Goal: Information Seeking & Learning: Learn about a topic

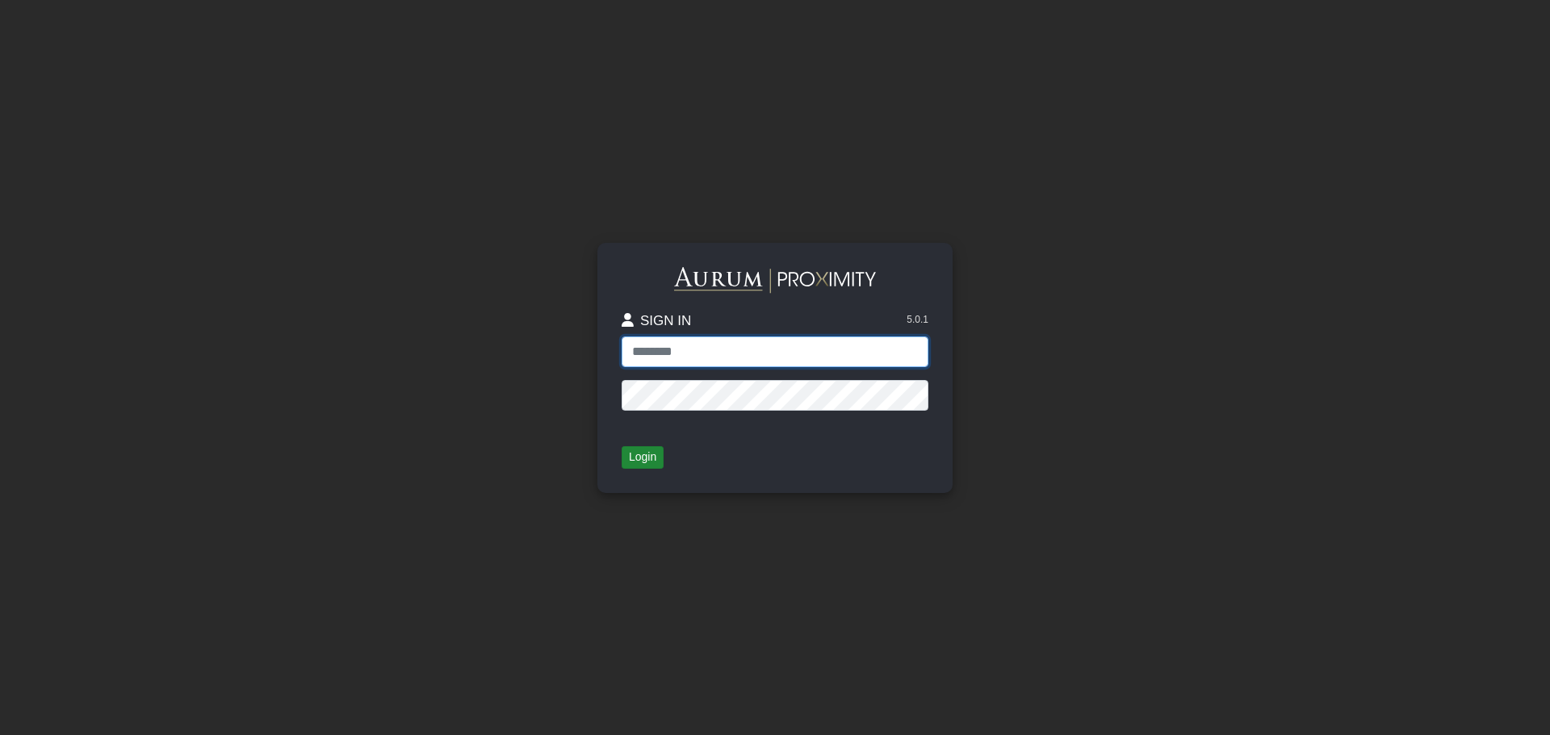
type input "**********"
click at [644, 457] on button "Login" at bounding box center [643, 457] width 42 height 23
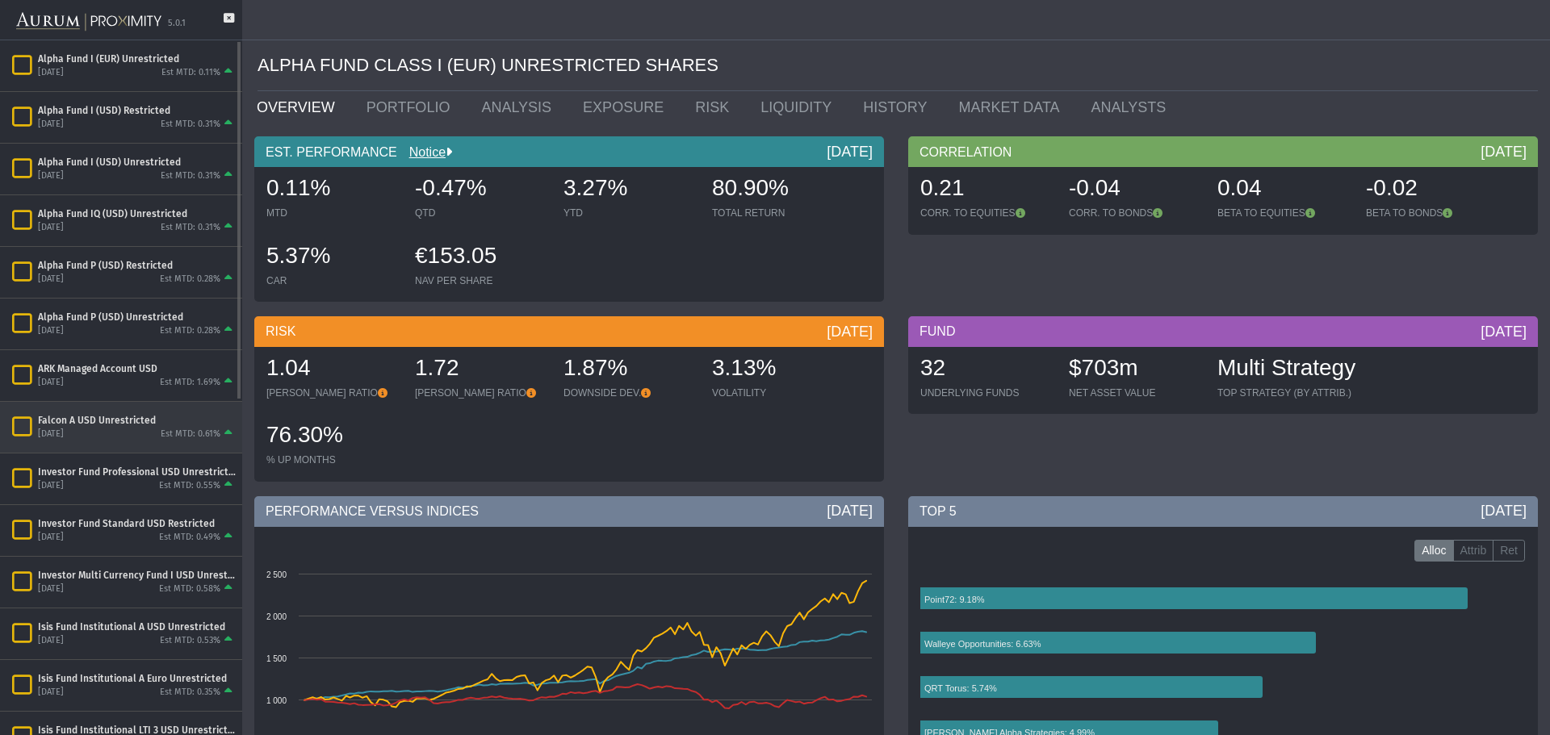
scroll to position [404, 0]
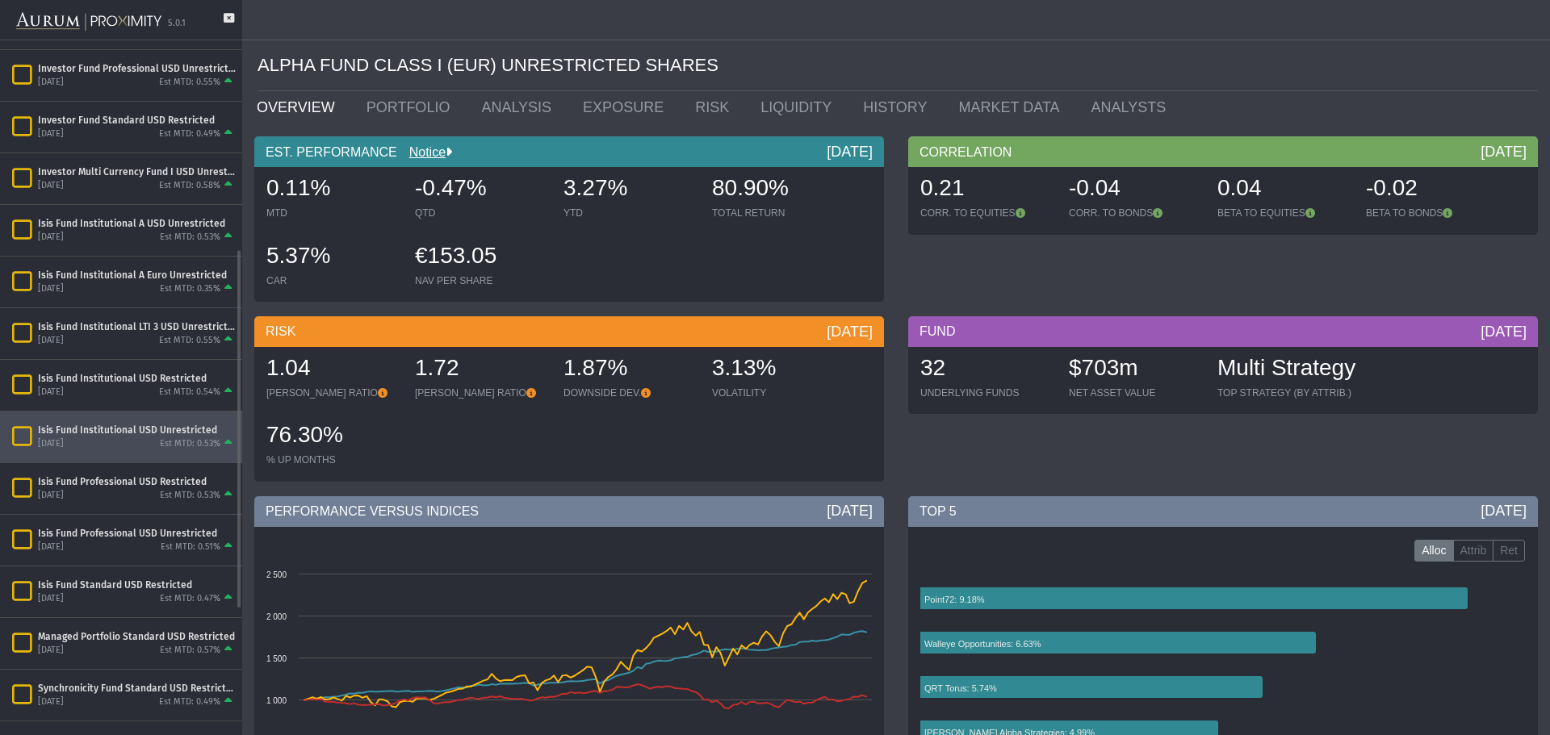
click at [133, 434] on div "Isis Fund Institutional USD Unrestricted" at bounding box center [137, 430] width 198 height 13
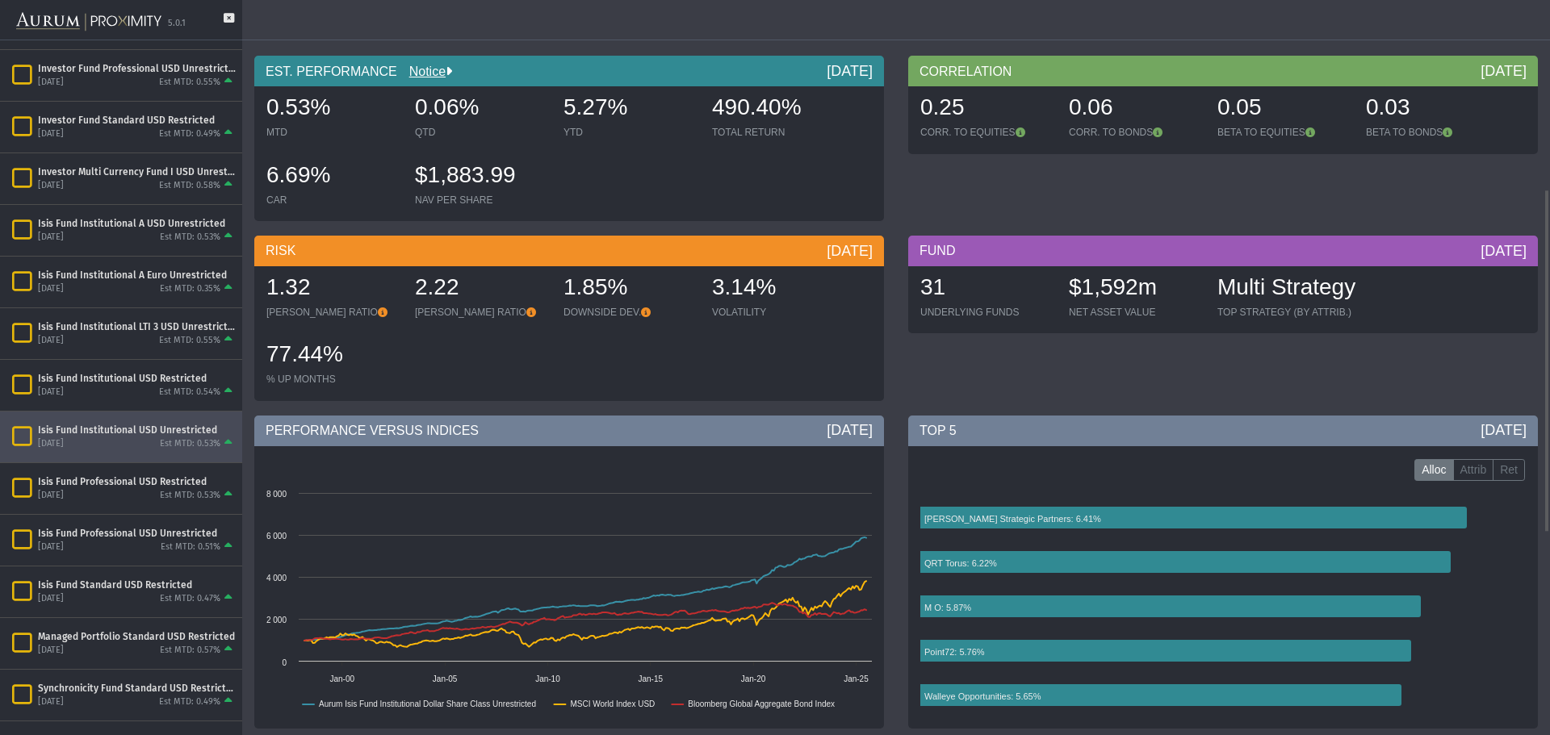
scroll to position [565, 0]
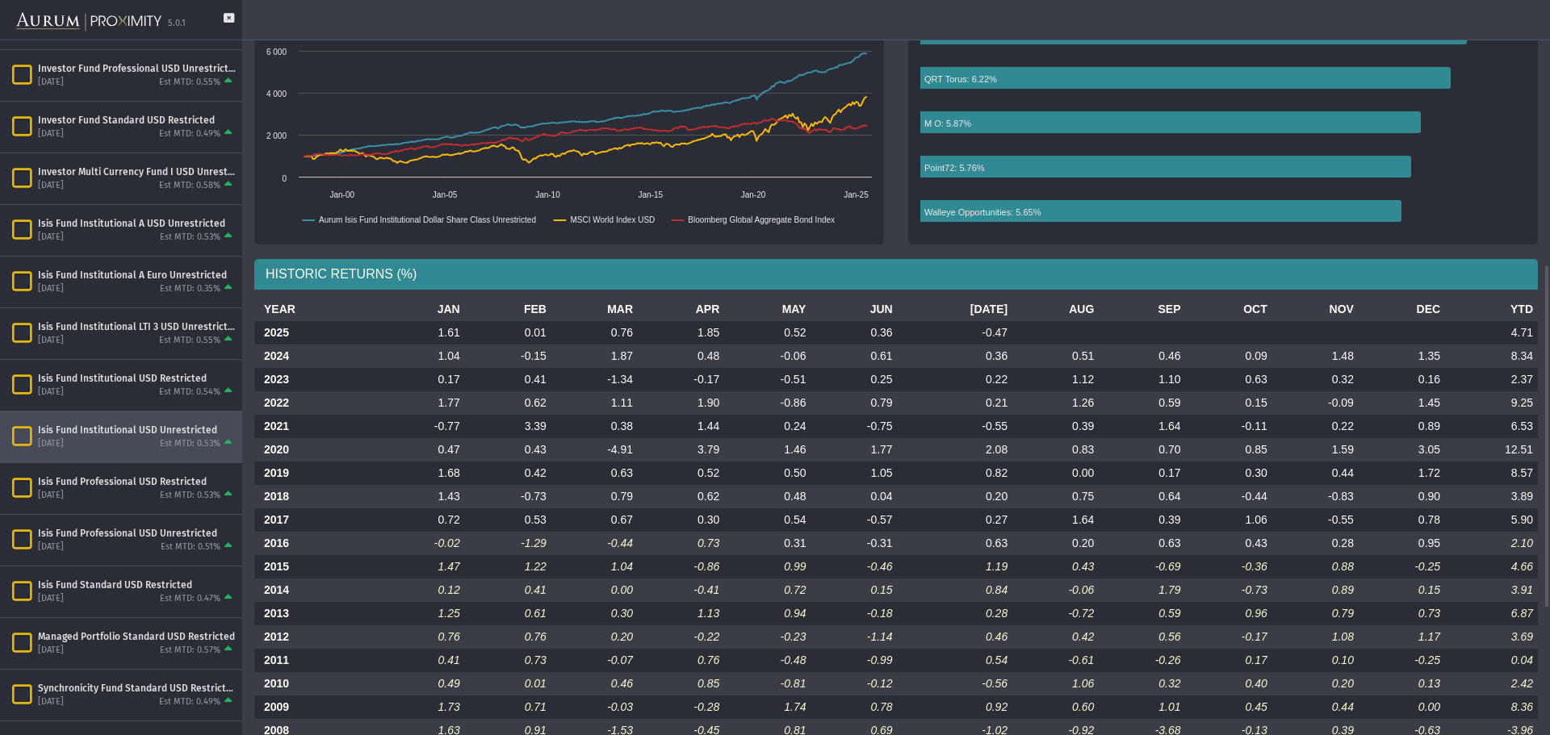
click at [1083, 339] on td at bounding box center [1055, 332] width 86 height 23
click at [735, 358] on td "-0.06" at bounding box center [767, 356] width 86 height 23
click at [734, 358] on td "-0.06" at bounding box center [767, 356] width 86 height 23
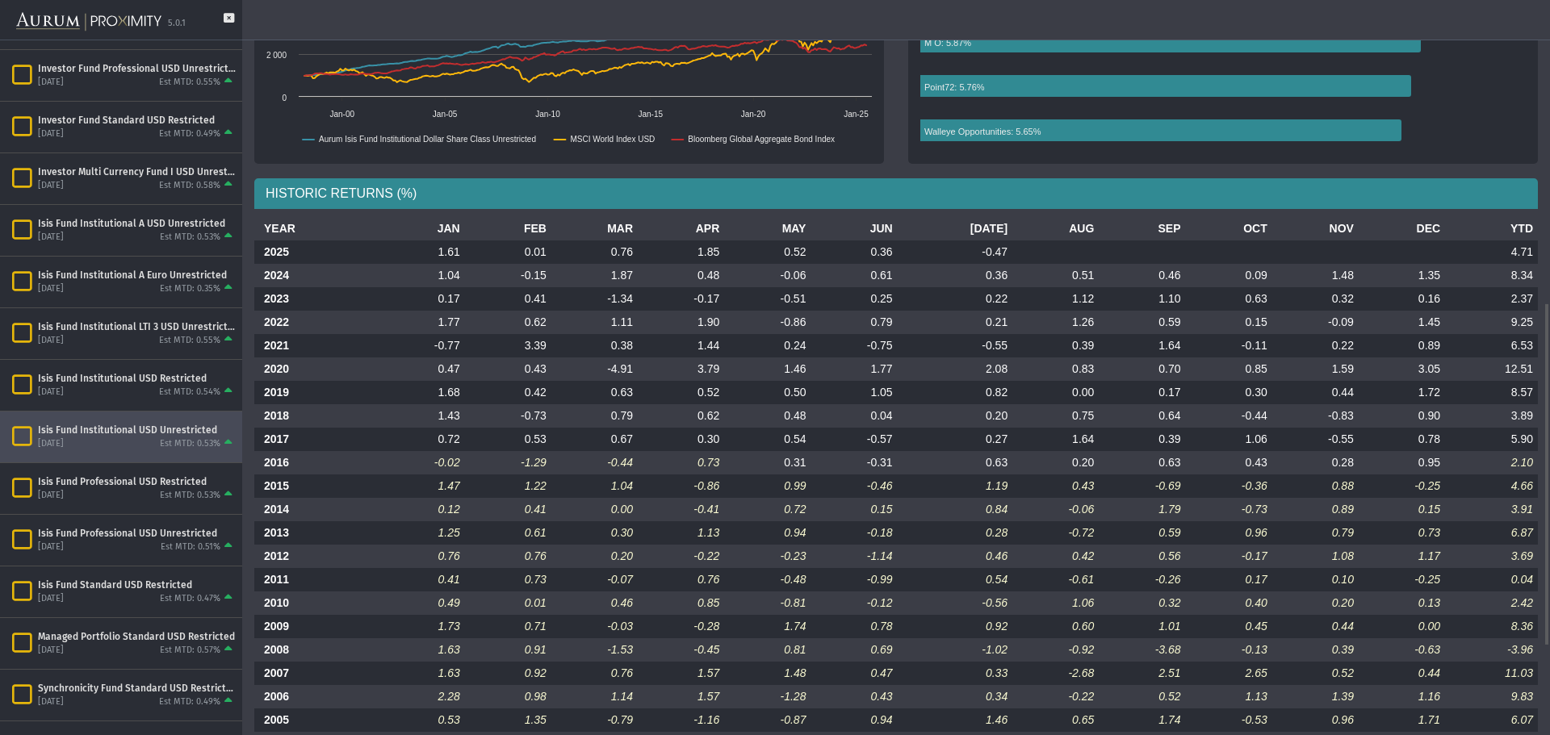
click at [628, 461] on td "-0.44" at bounding box center [594, 462] width 86 height 23
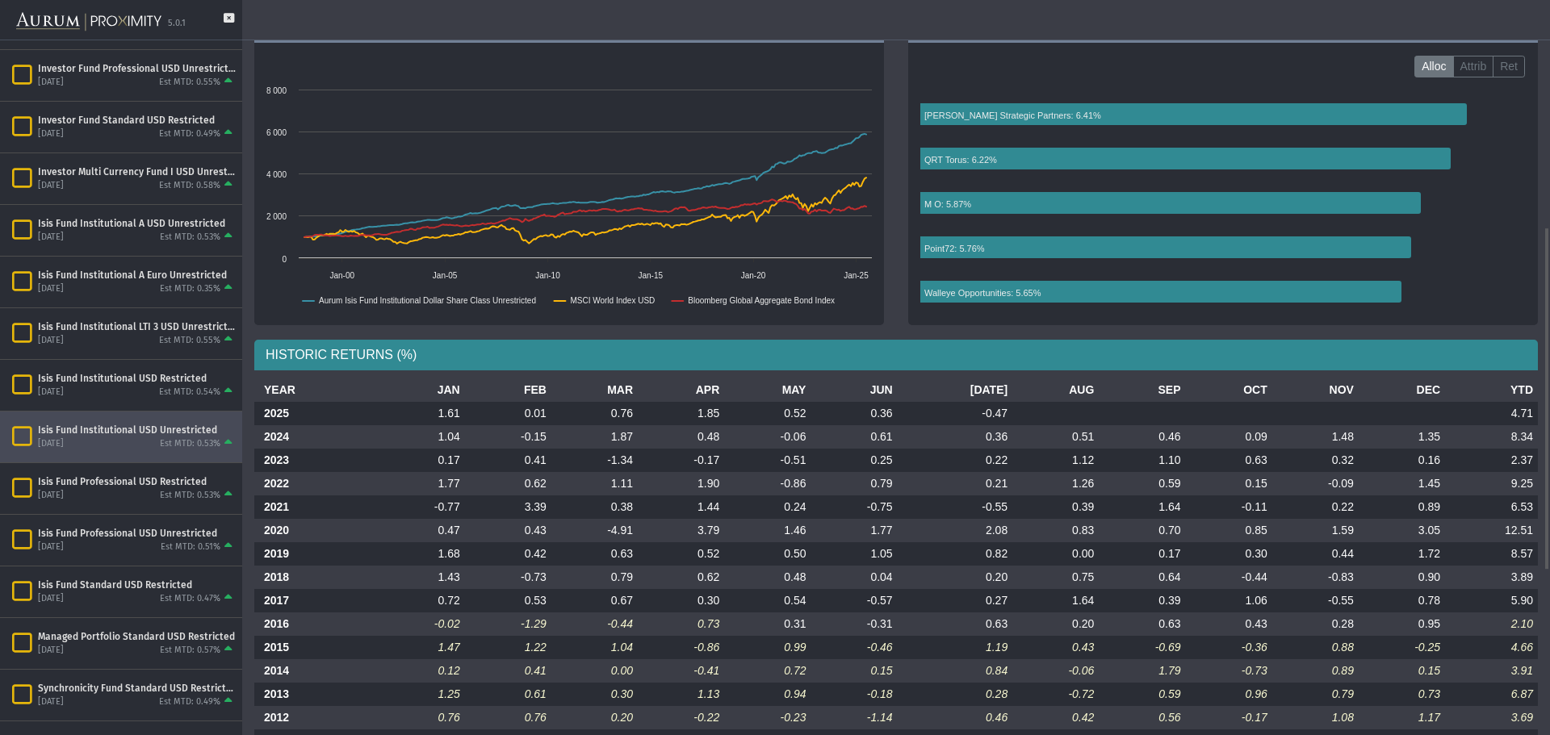
scroll to position [565, 0]
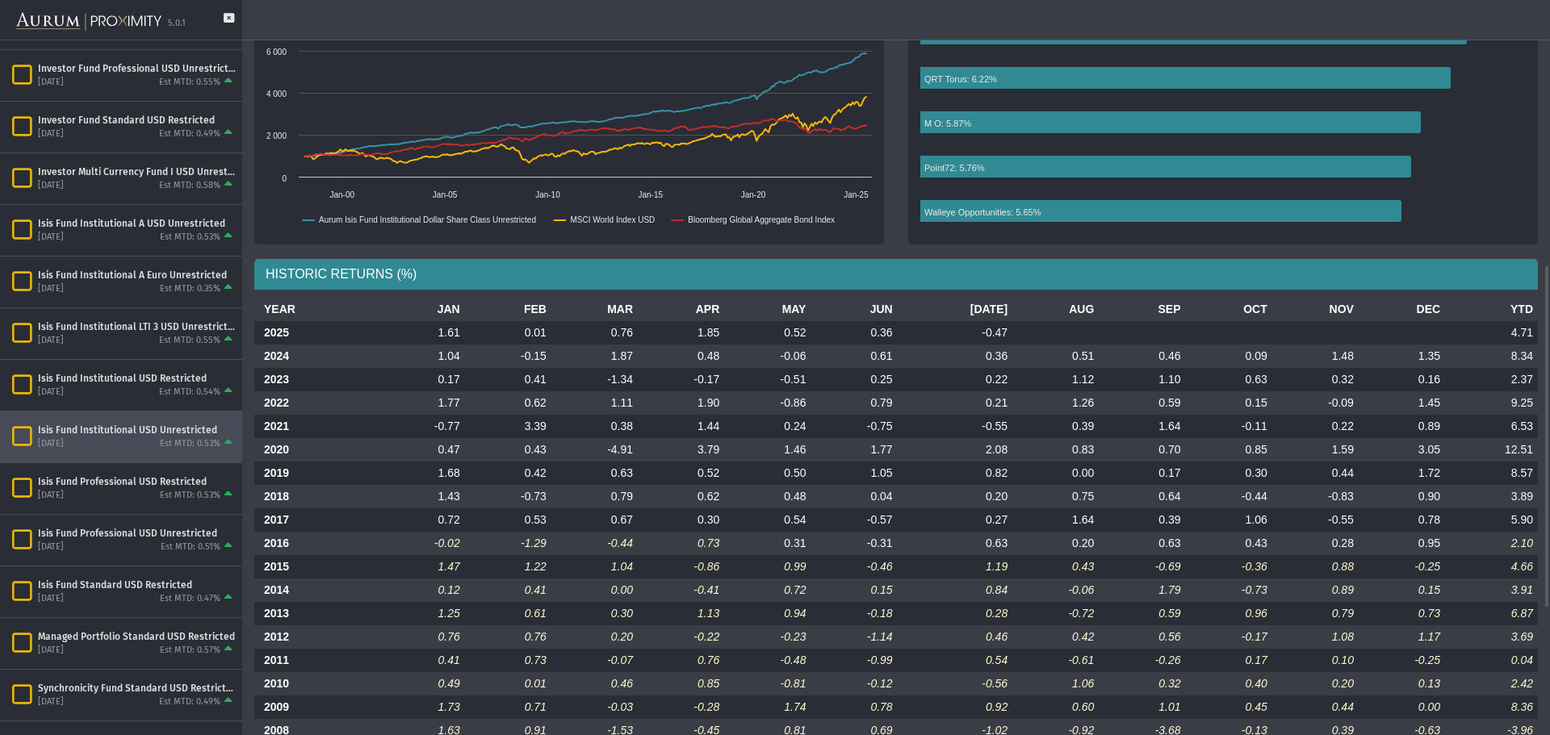
click at [652, 462] on td "0.52" at bounding box center [681, 473] width 86 height 23
drag, startPoint x: 889, startPoint y: 332, endPoint x: 1003, endPoint y: 333, distance: 113.8
click at [1003, 333] on tr "2025 1.61 0.01 0.76 1.85 0.52 0.36 -0.47 4.71" at bounding box center [896, 332] width 1284 height 23
click at [995, 332] on td "-0.47" at bounding box center [955, 332] width 115 height 23
click at [1086, 330] on td at bounding box center [1055, 332] width 86 height 23
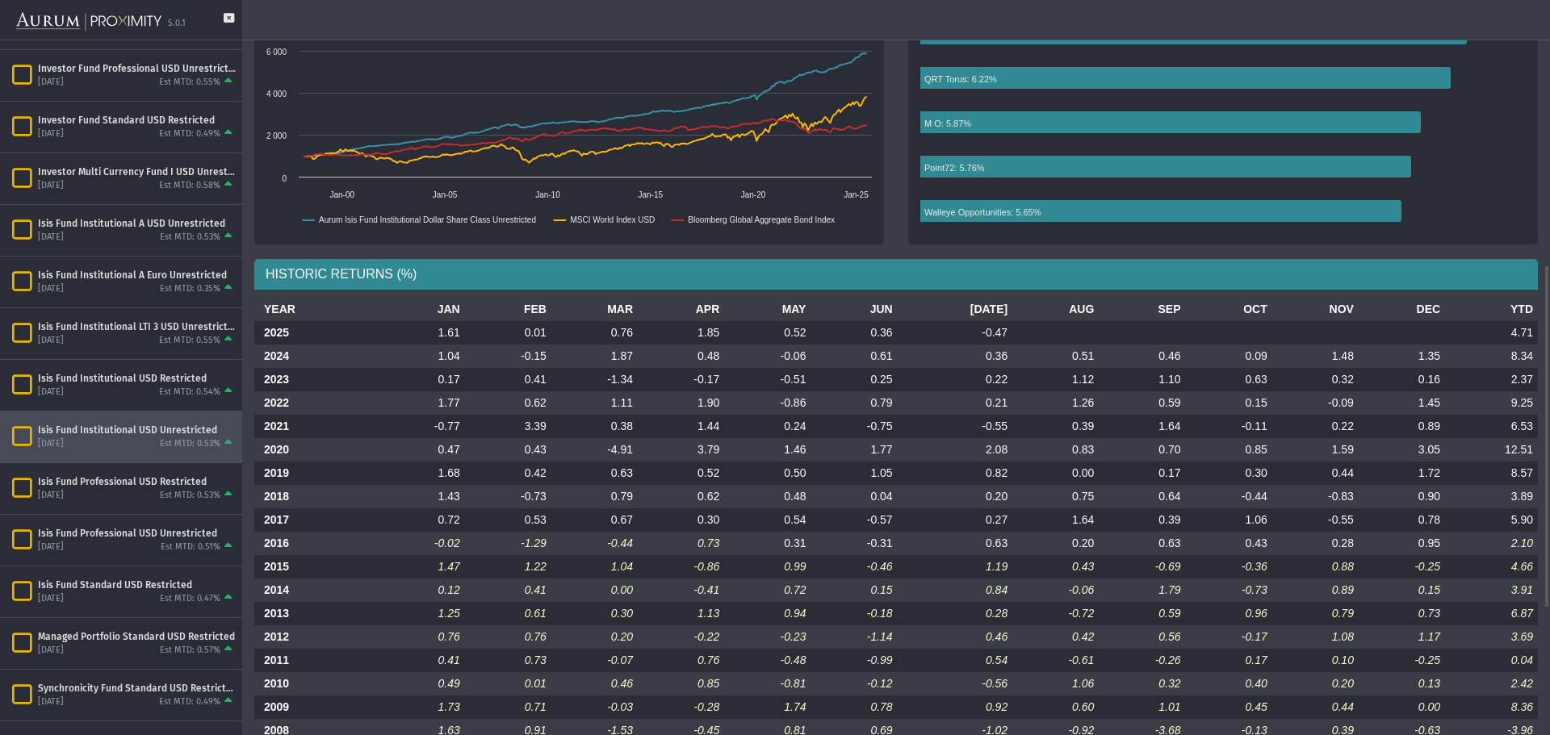
click at [1086, 330] on td at bounding box center [1055, 332] width 86 height 23
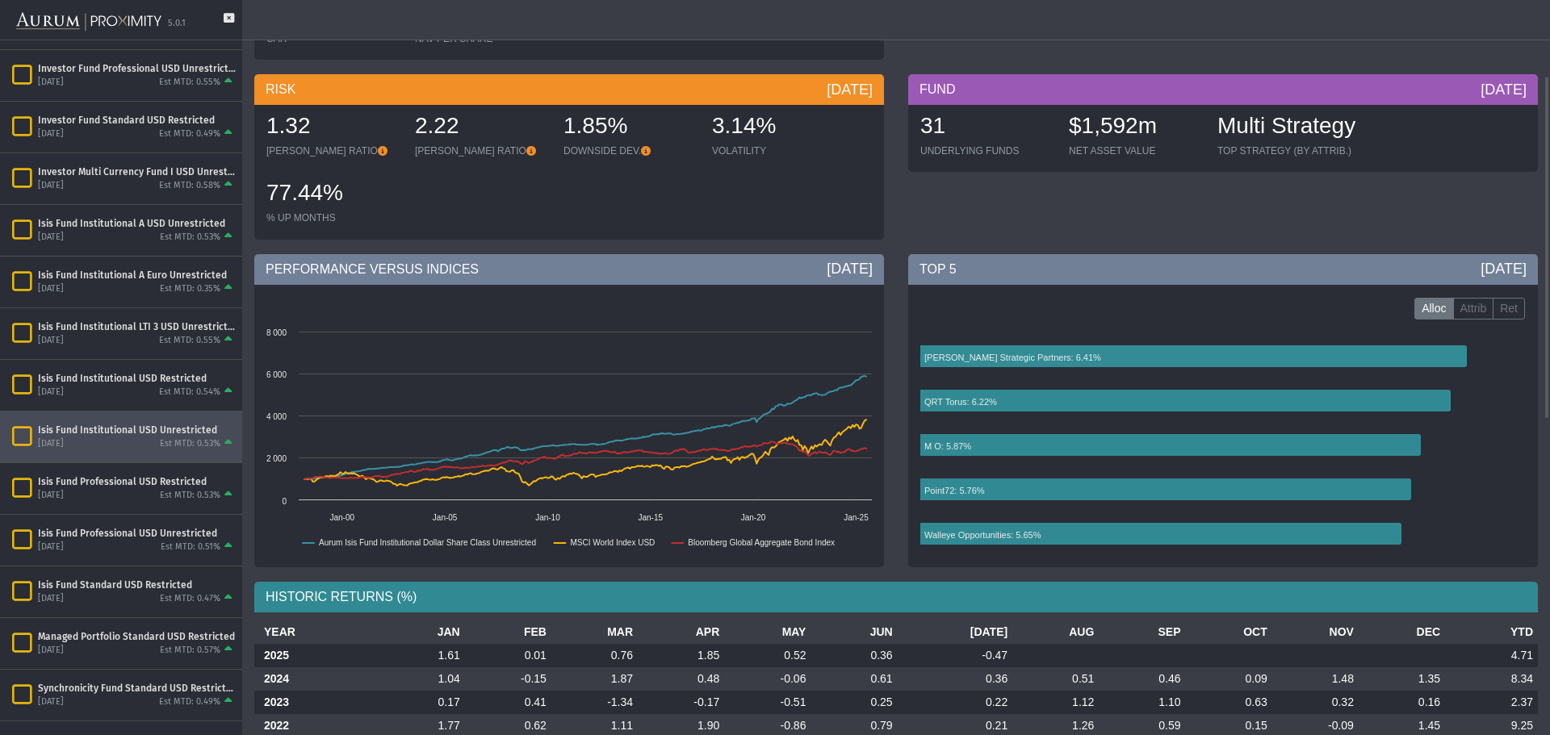
scroll to position [0, 0]
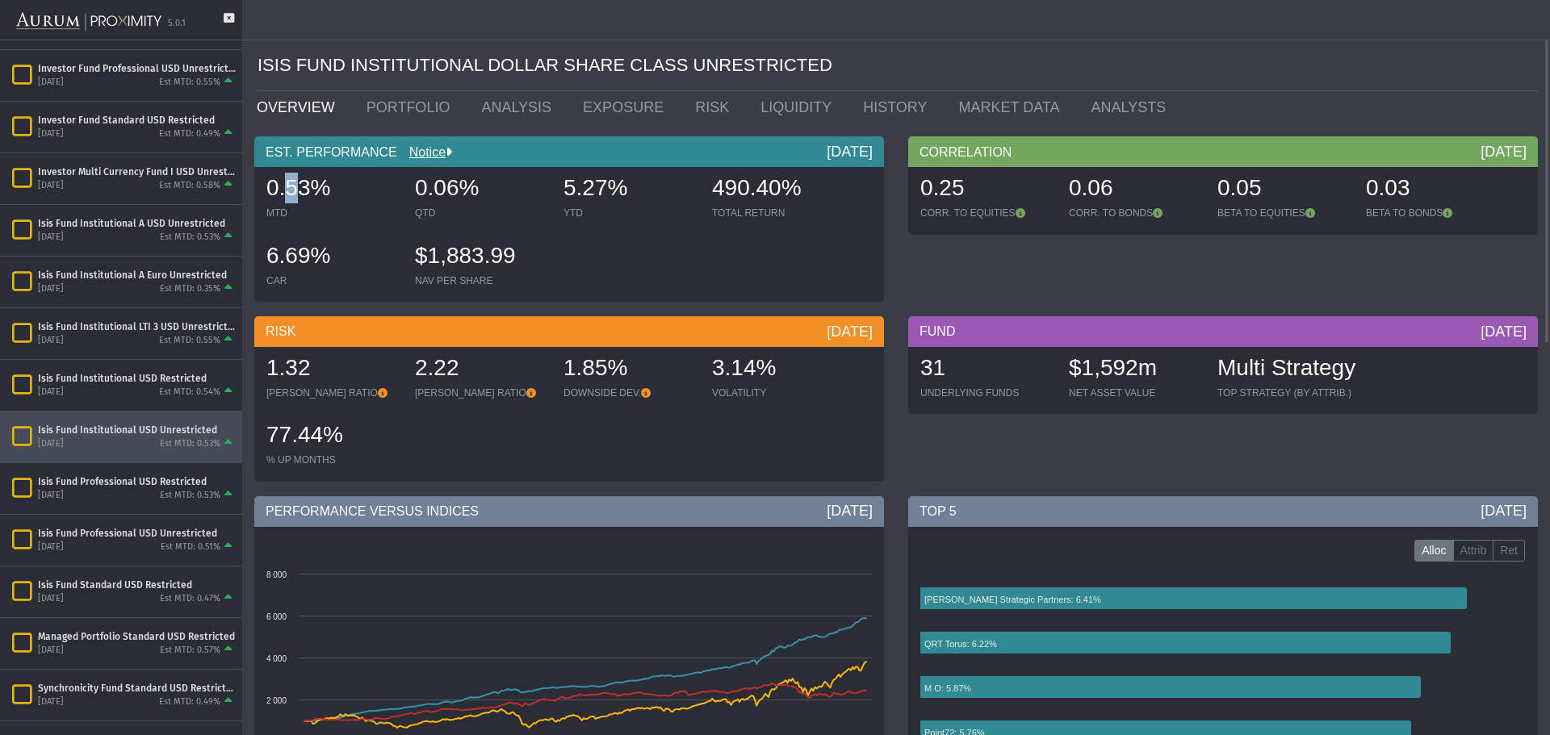
drag, startPoint x: 301, startPoint y: 191, endPoint x: 283, endPoint y: 191, distance: 18.6
click at [283, 191] on span "0.53%" at bounding box center [298, 187] width 64 height 25
click at [296, 192] on span "0.53%" at bounding box center [298, 187] width 64 height 25
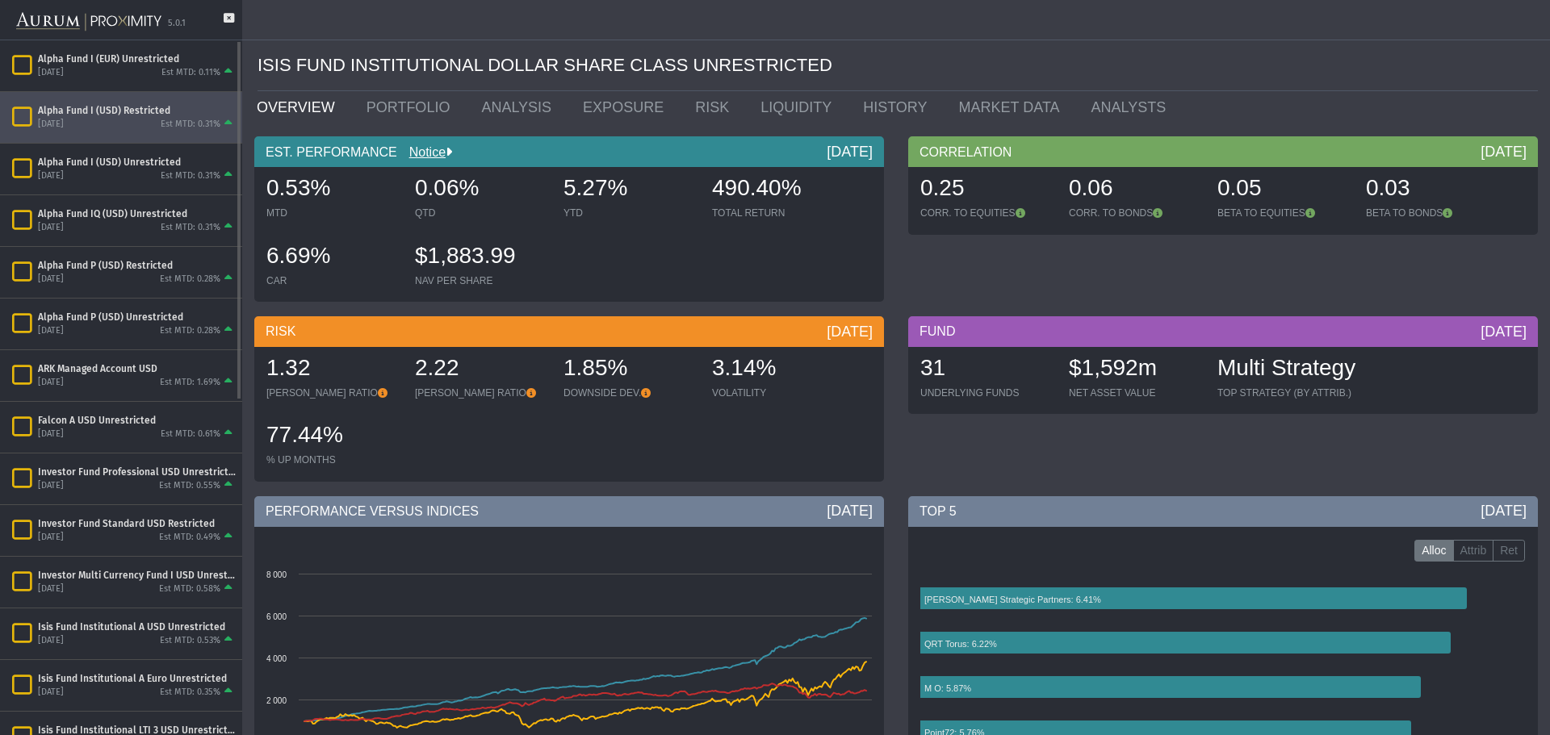
click at [129, 129] on div "[DATE] Est MTD: 0.31%" at bounding box center [137, 124] width 198 height 15
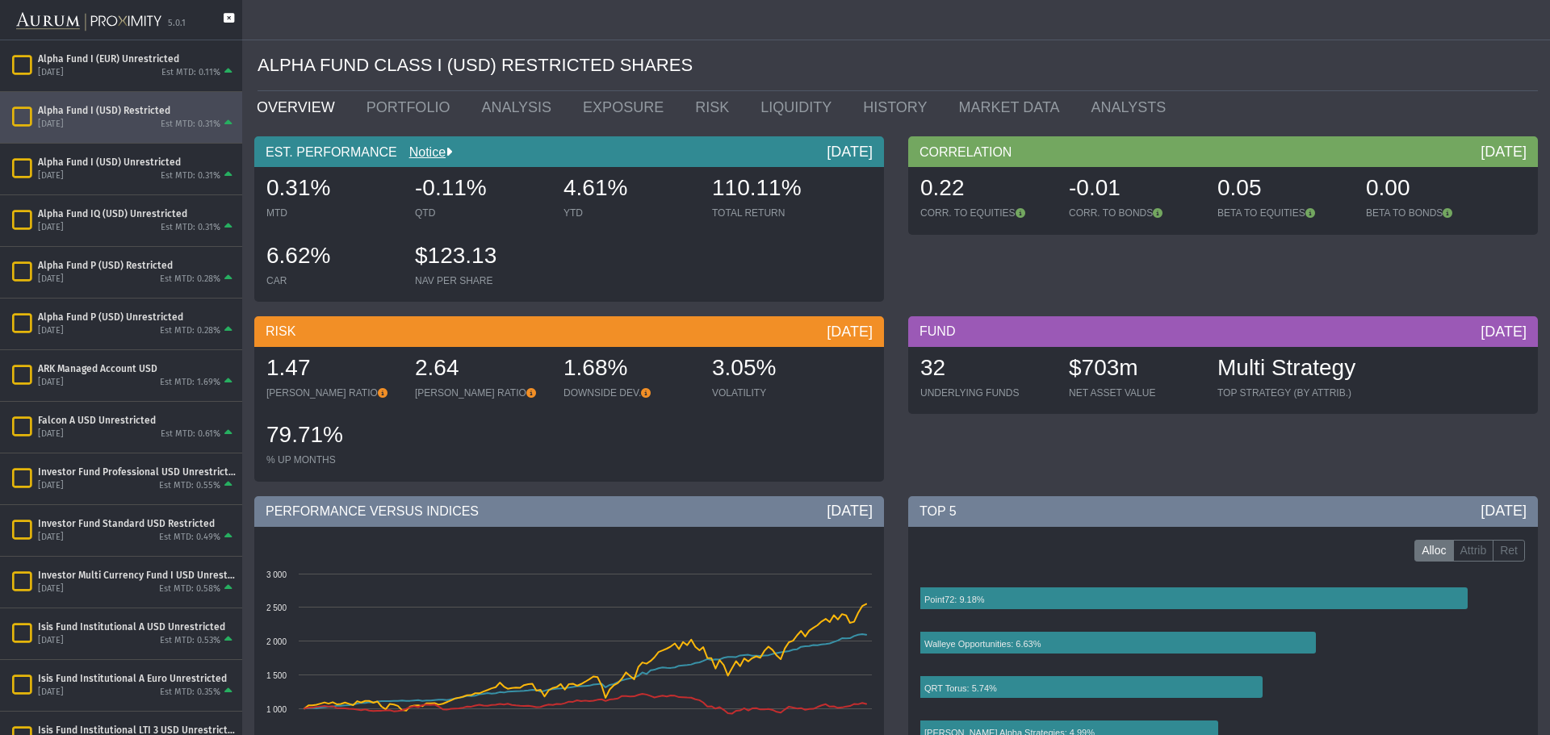
click at [228, 18] on icon at bounding box center [229, 26] width 10 height 27
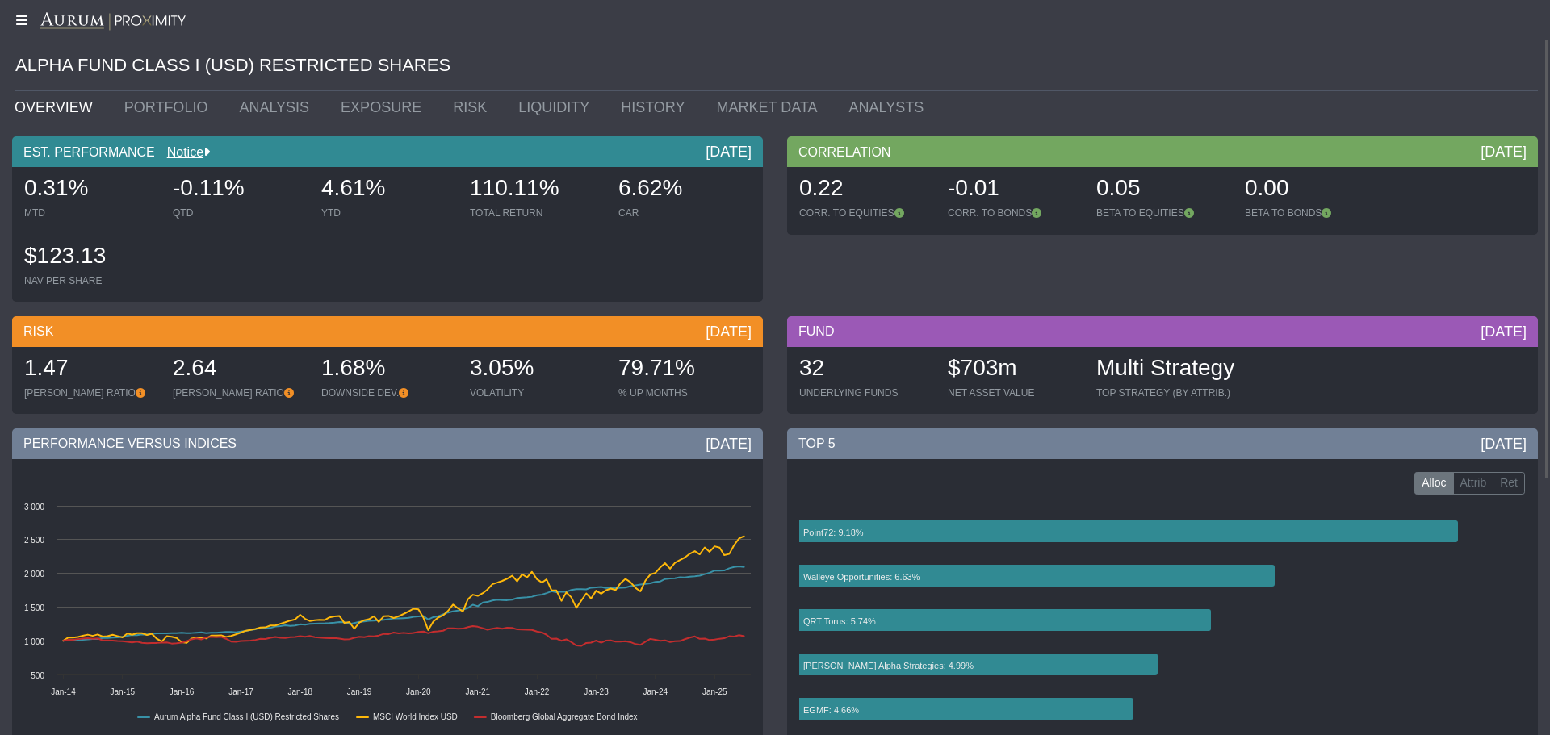
click at [24, 22] on icon at bounding box center [20, 20] width 40 height 13
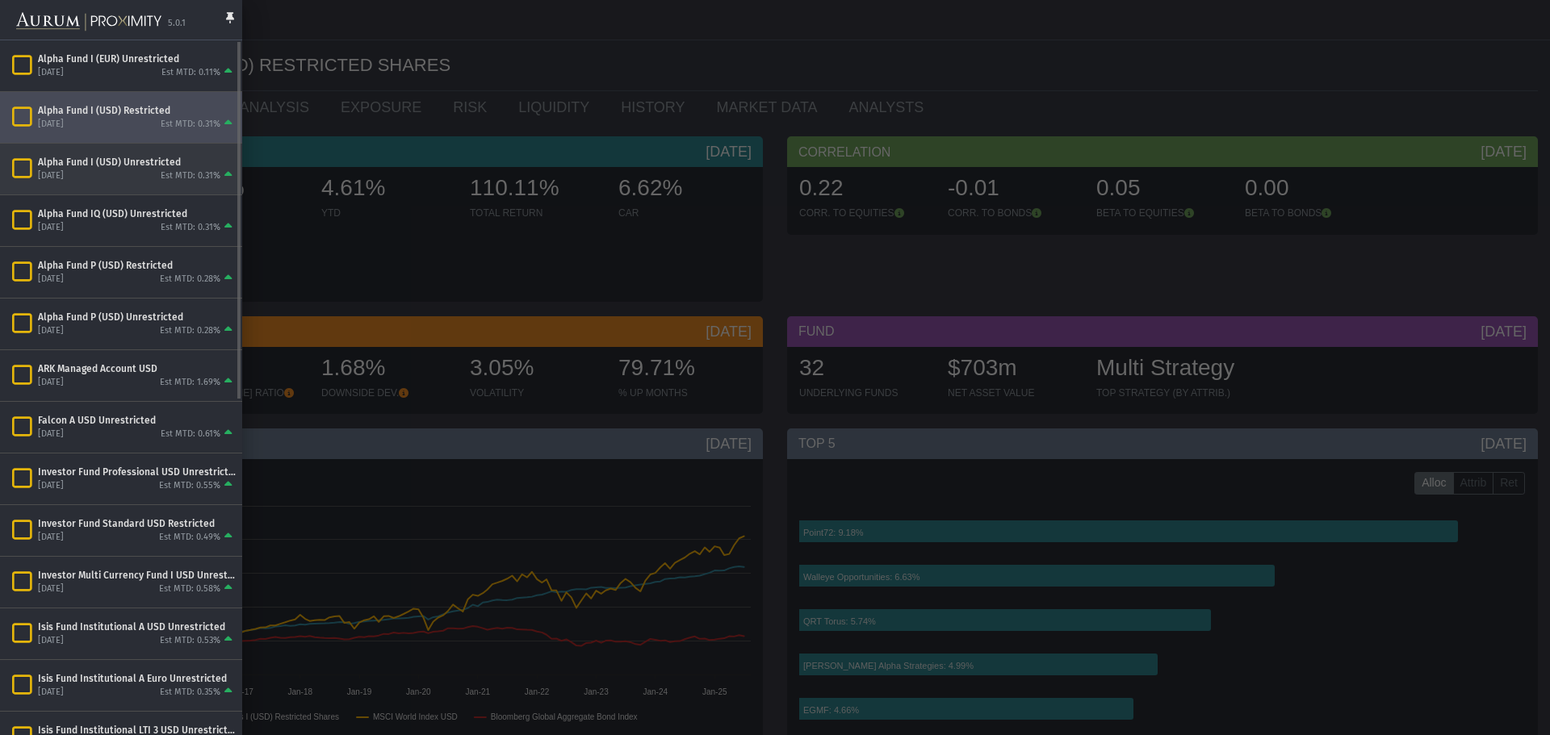
click at [78, 167] on div "Alpha Fund I (USD) Unrestricted" at bounding box center [137, 162] width 198 height 13
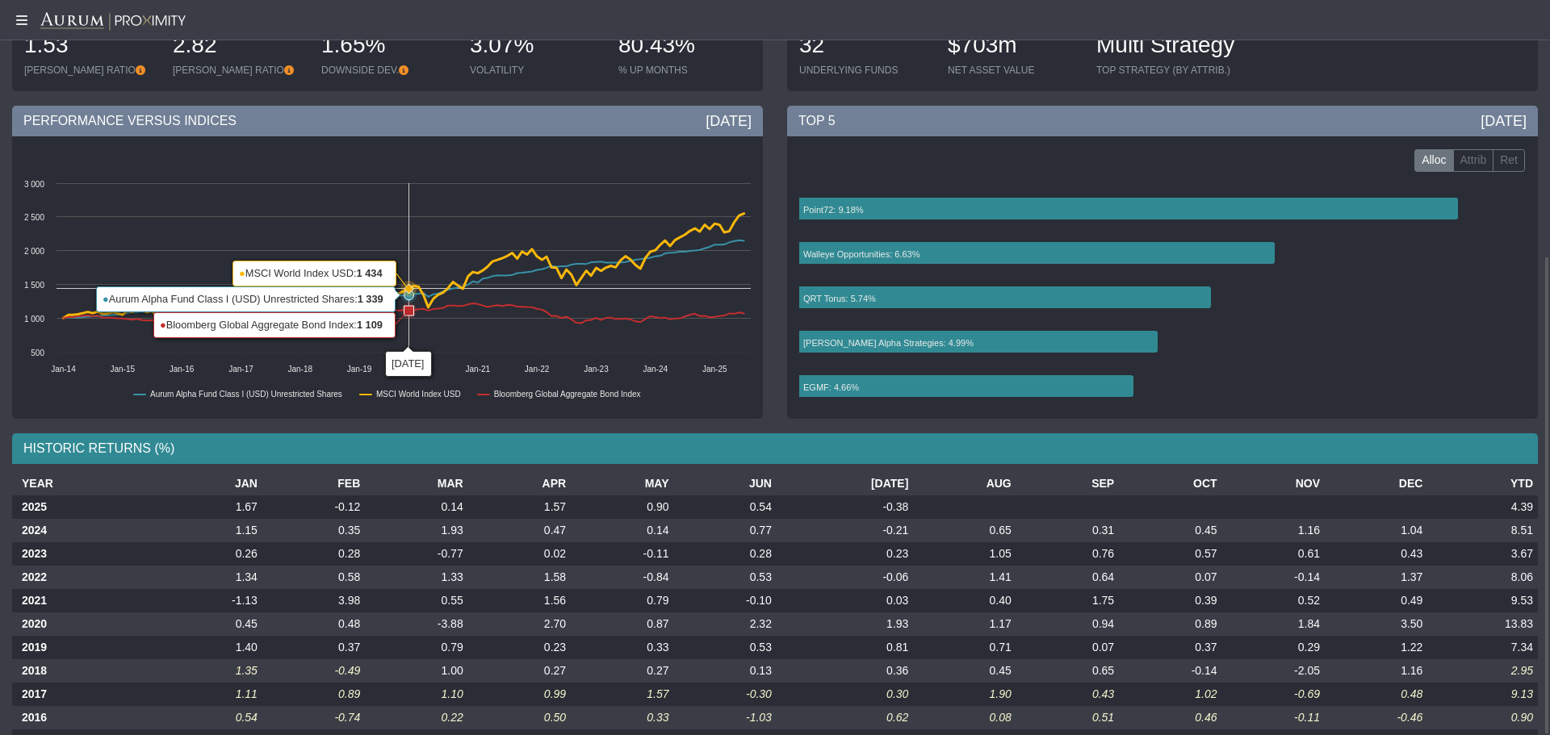
scroll to position [393, 0]
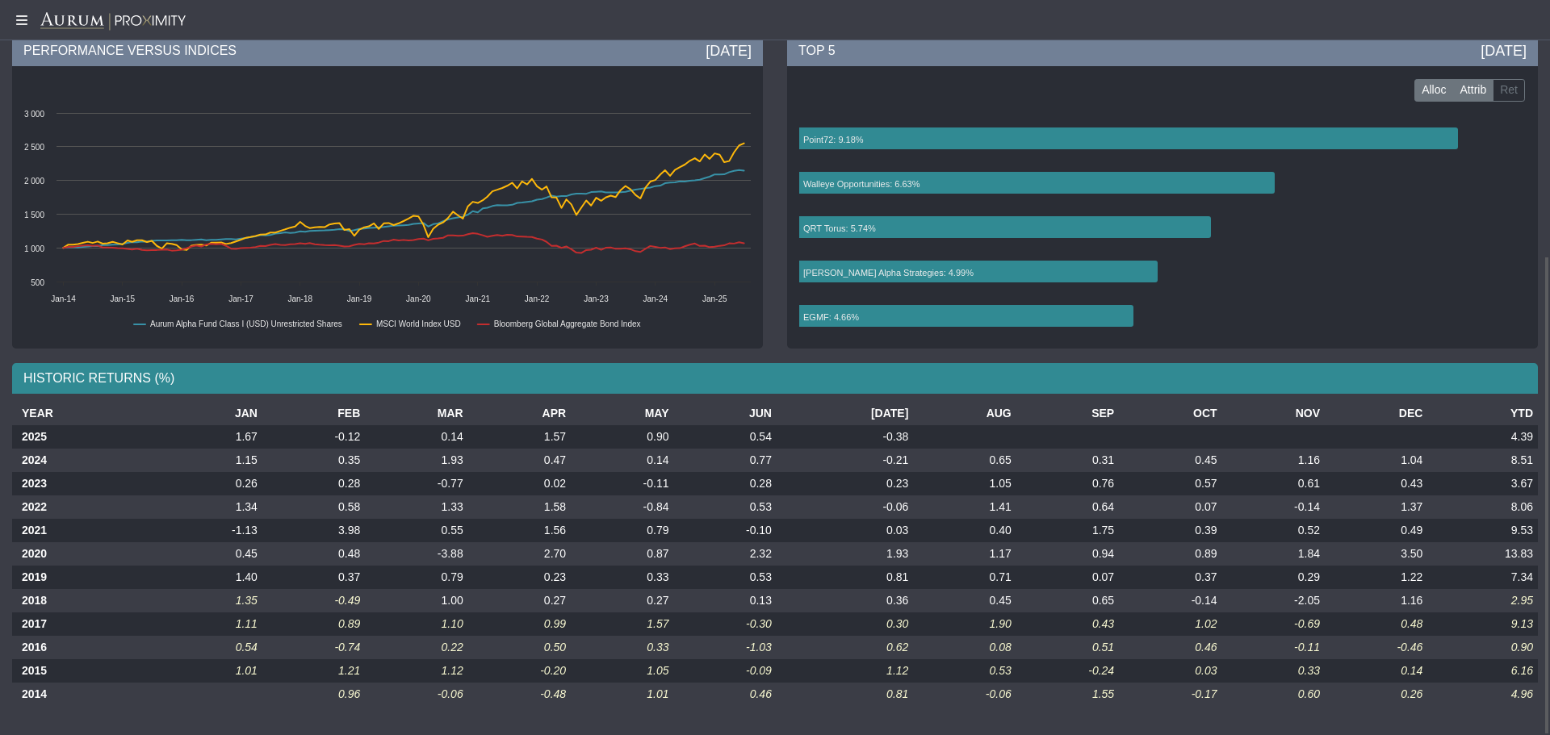
click at [1481, 90] on label "Attrib" at bounding box center [1473, 90] width 41 height 23
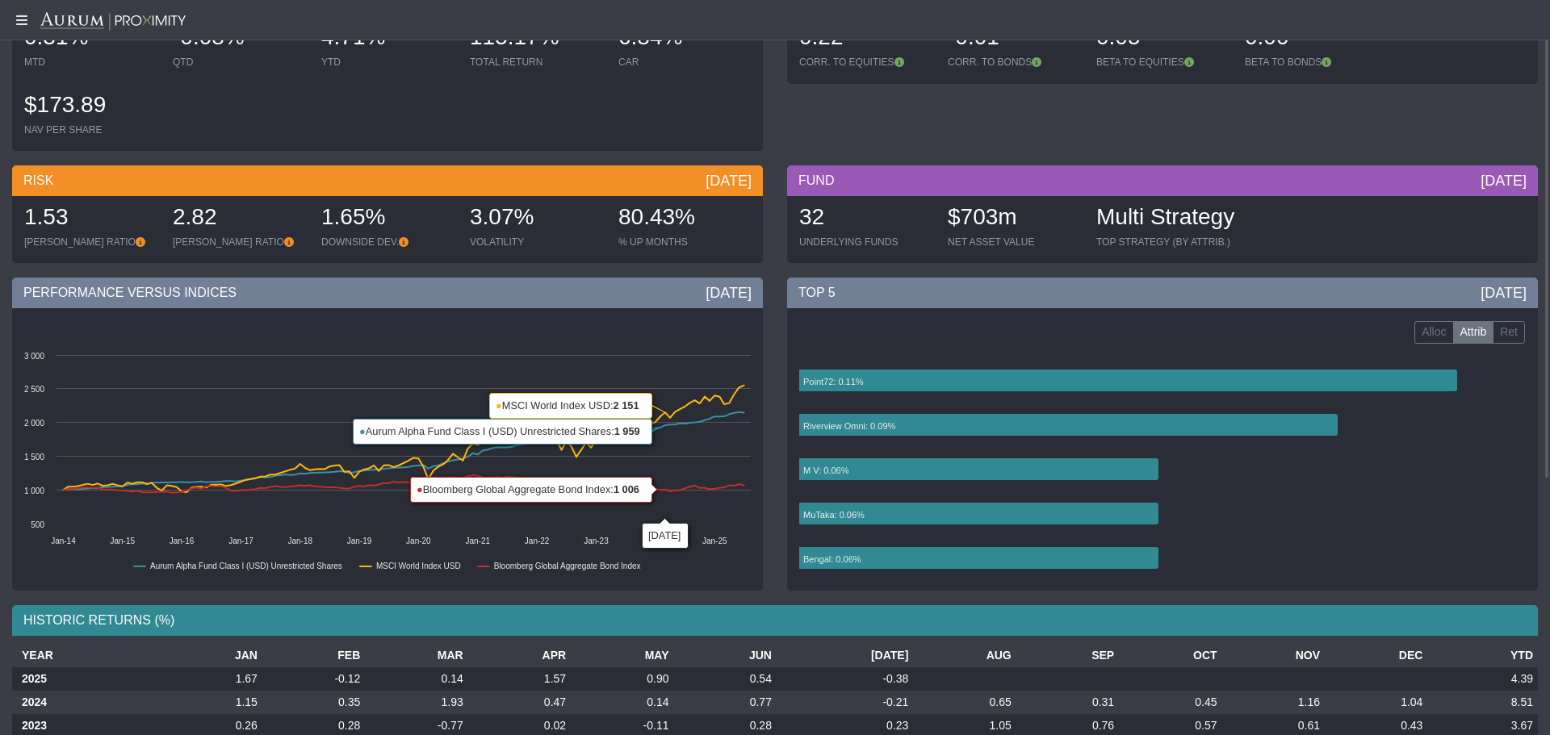
scroll to position [0, 0]
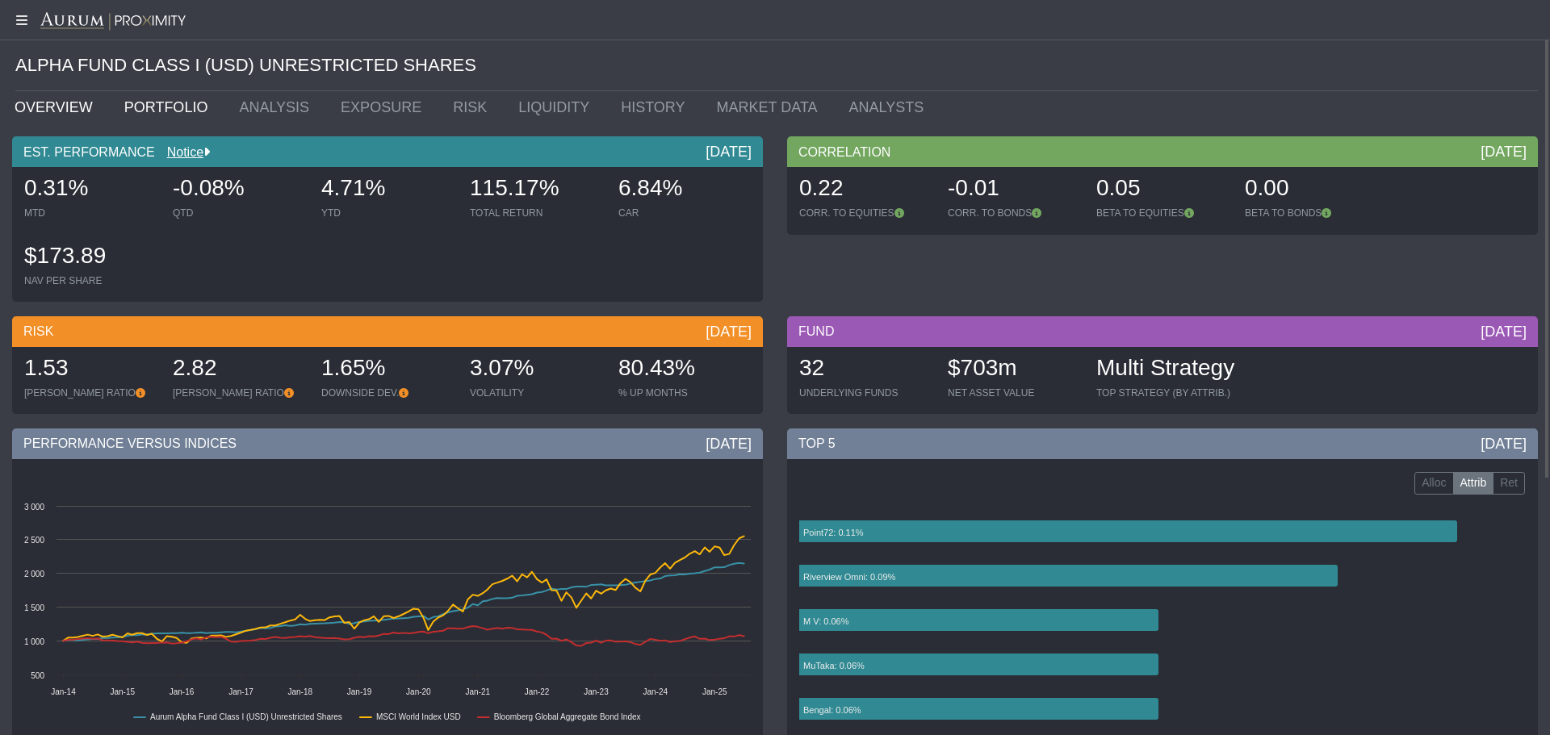
click at [163, 112] on link "PORTFOLIO" at bounding box center [169, 107] width 115 height 32
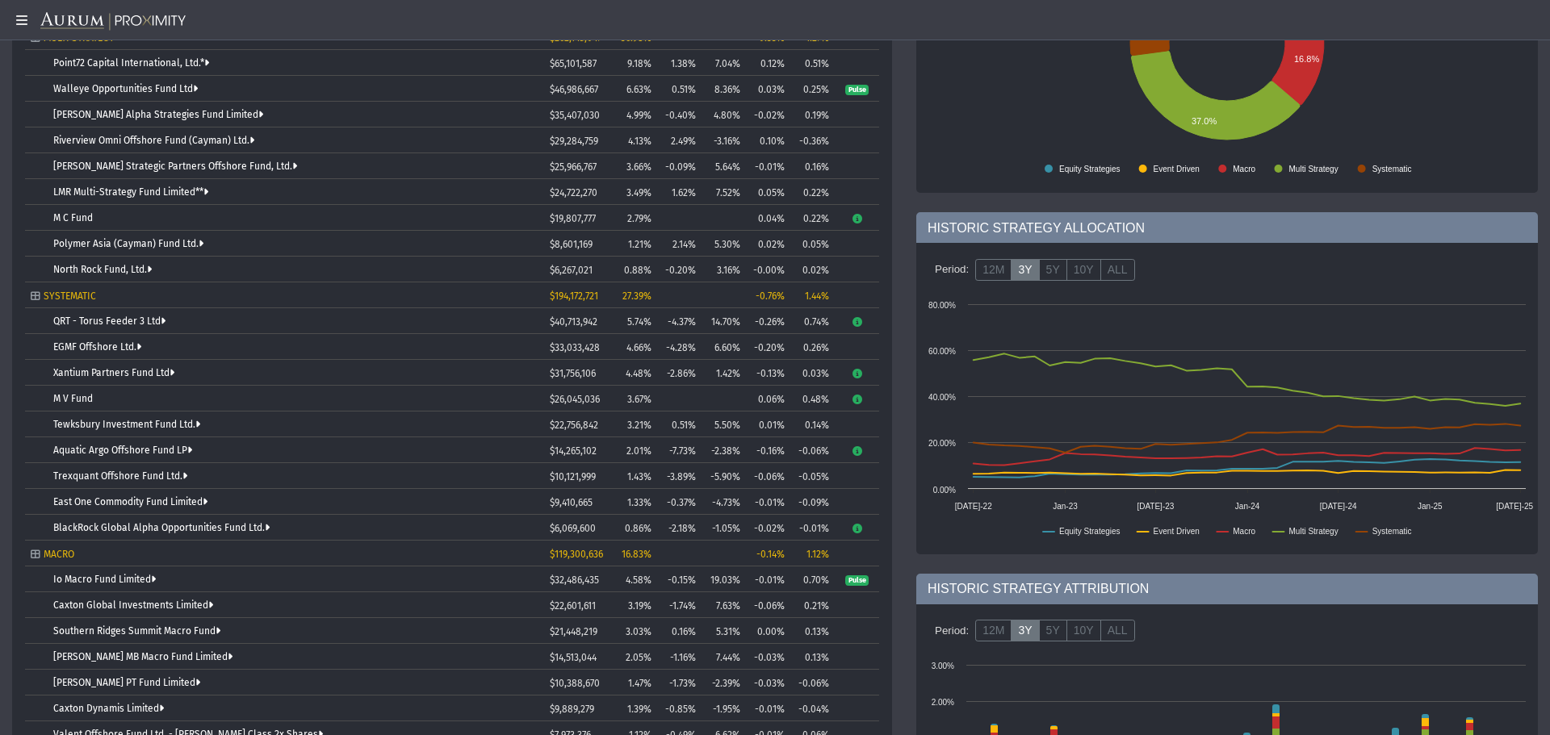
scroll to position [161, 0]
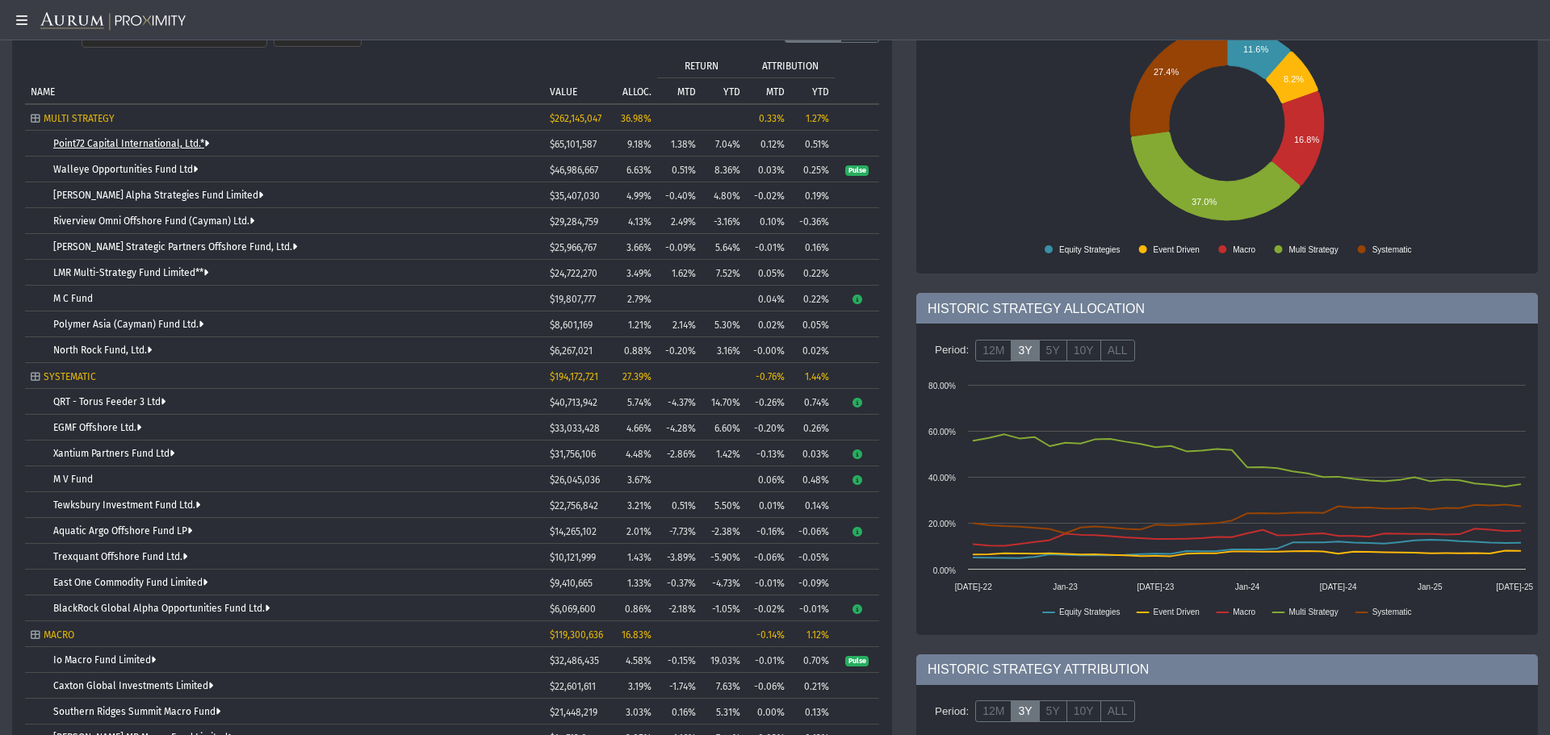
click at [111, 145] on link "Point72 Capital International, Ltd.*" at bounding box center [131, 143] width 156 height 11
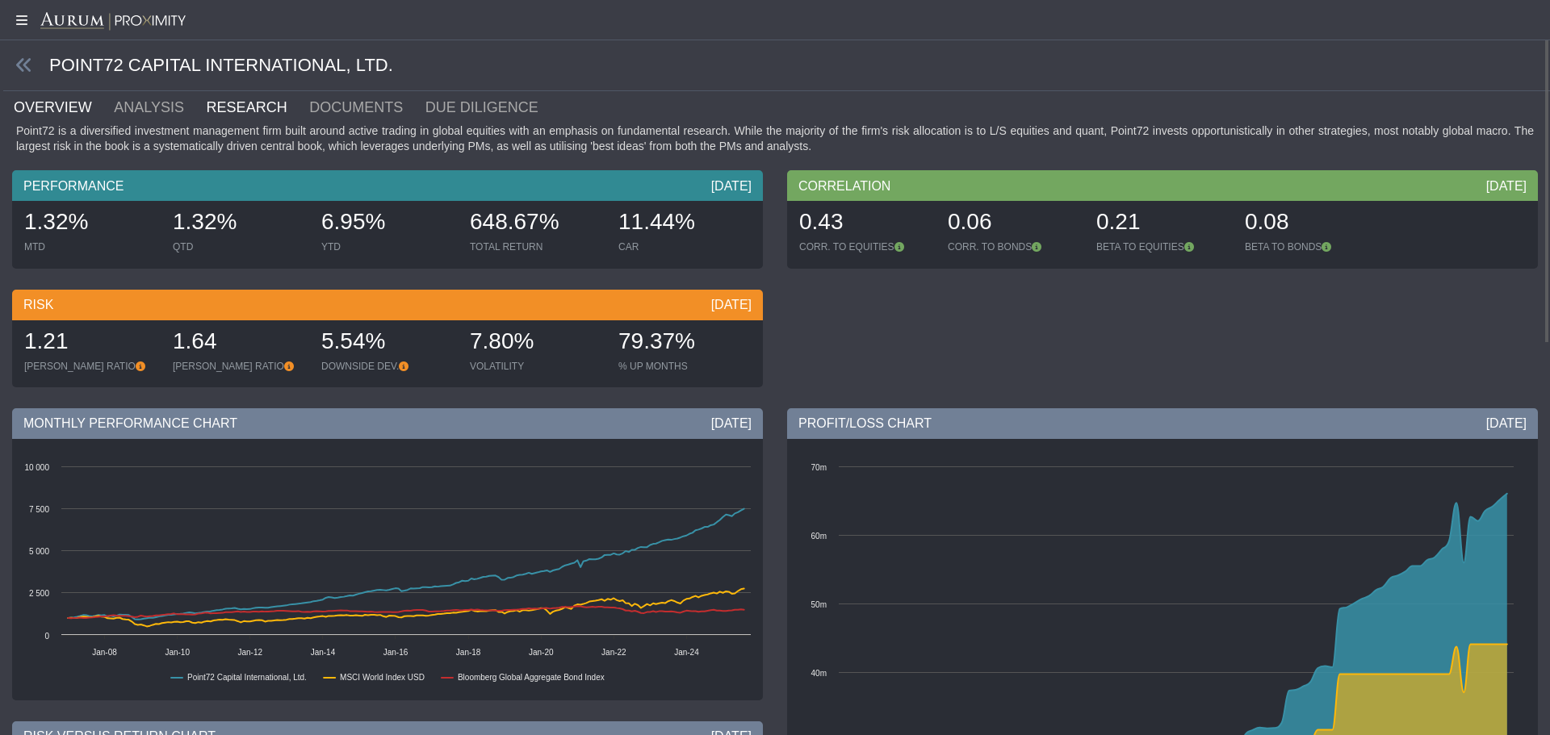
click at [222, 99] on link "RESEARCH" at bounding box center [256, 107] width 103 height 32
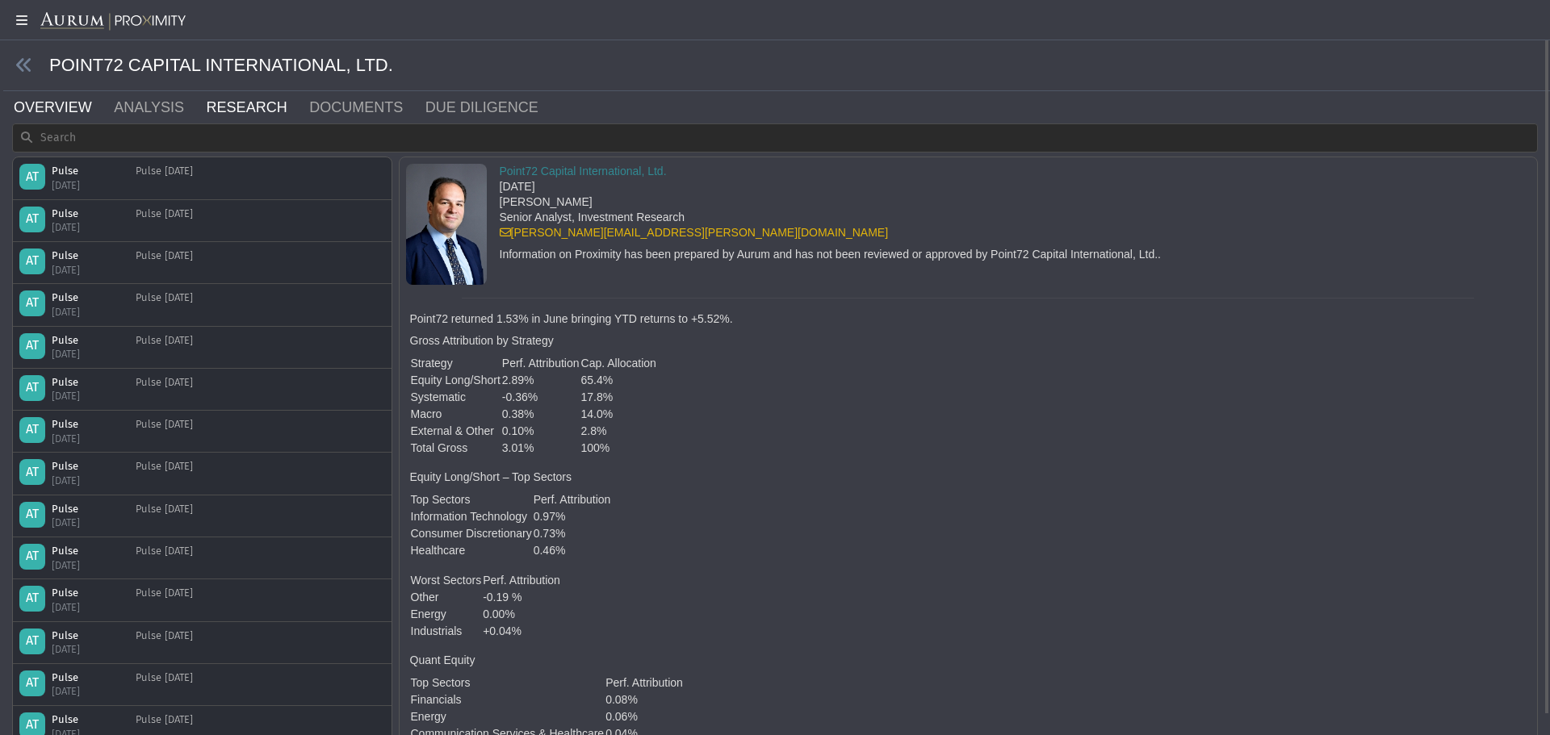
click at [66, 107] on link "OVERVIEW" at bounding box center [62, 107] width 100 height 32
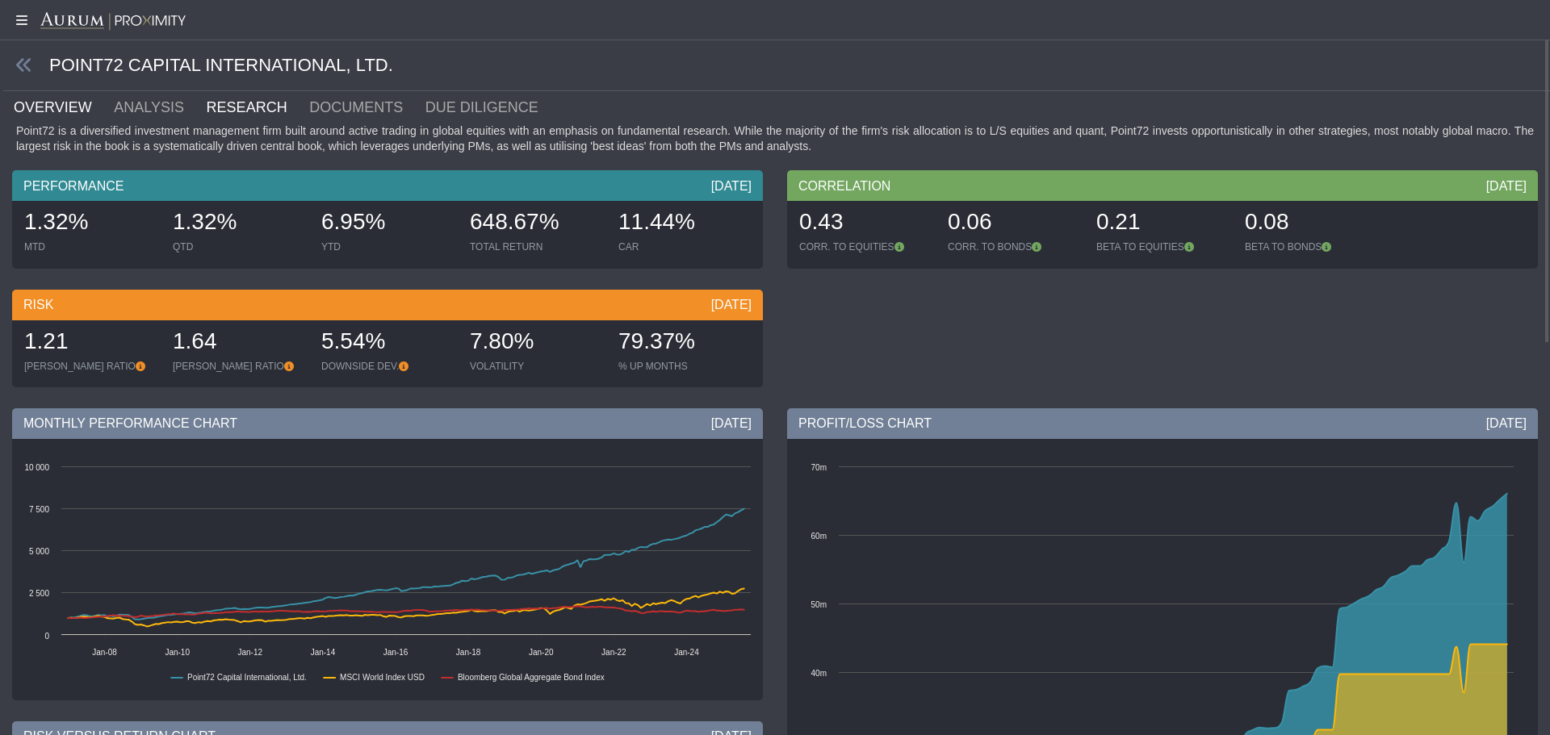
click at [207, 105] on link "RESEARCH" at bounding box center [256, 107] width 103 height 32
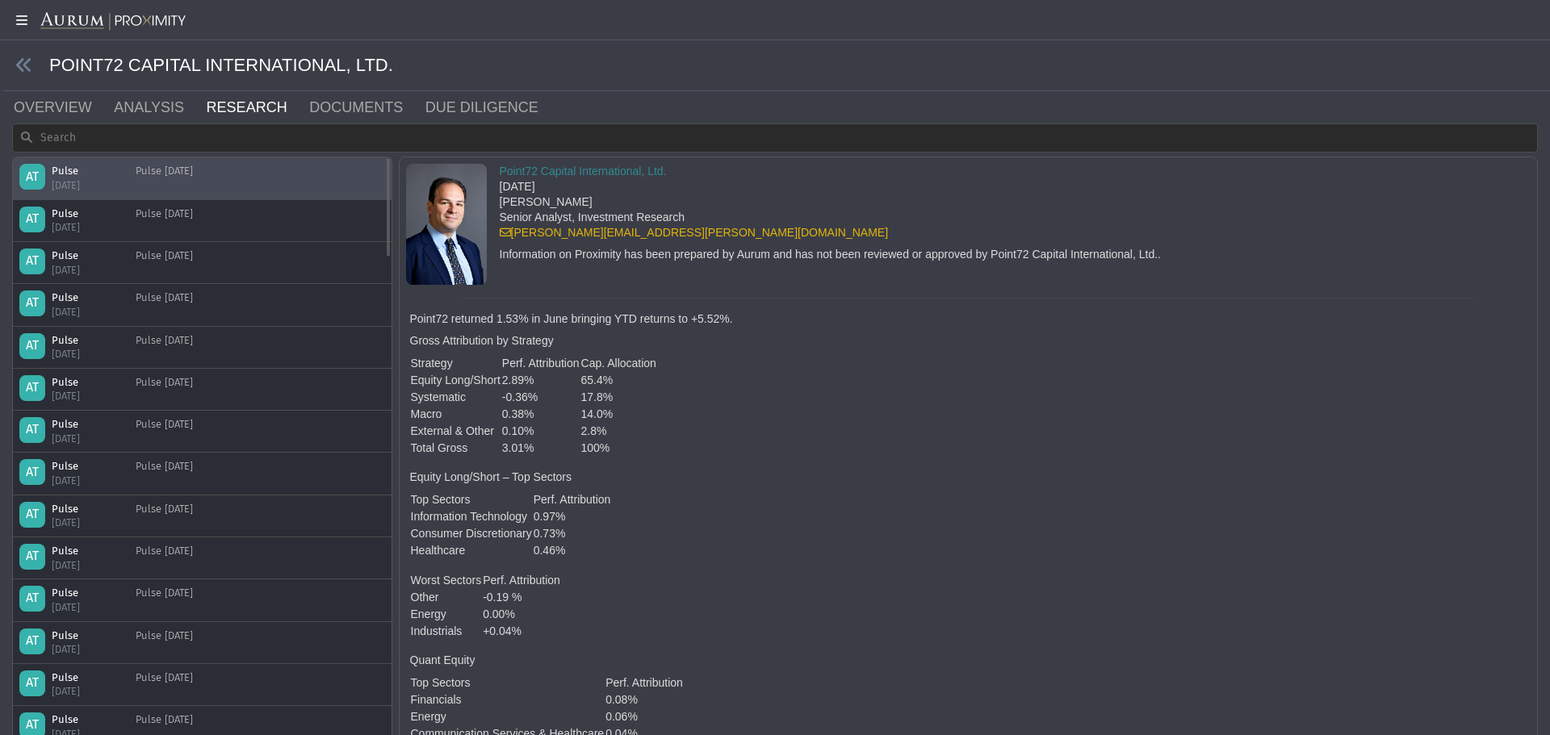
click at [86, 174] on div "Pulse" at bounding box center [84, 171] width 65 height 15
click at [415, 313] on strong "Point72 returned 1.53% in June bringing YTD returns to +5.52%." at bounding box center [571, 318] width 323 height 13
click at [415, 316] on strong "Point72 returned 1.53% in June bringing YTD returns to +5.52%." at bounding box center [571, 318] width 323 height 13
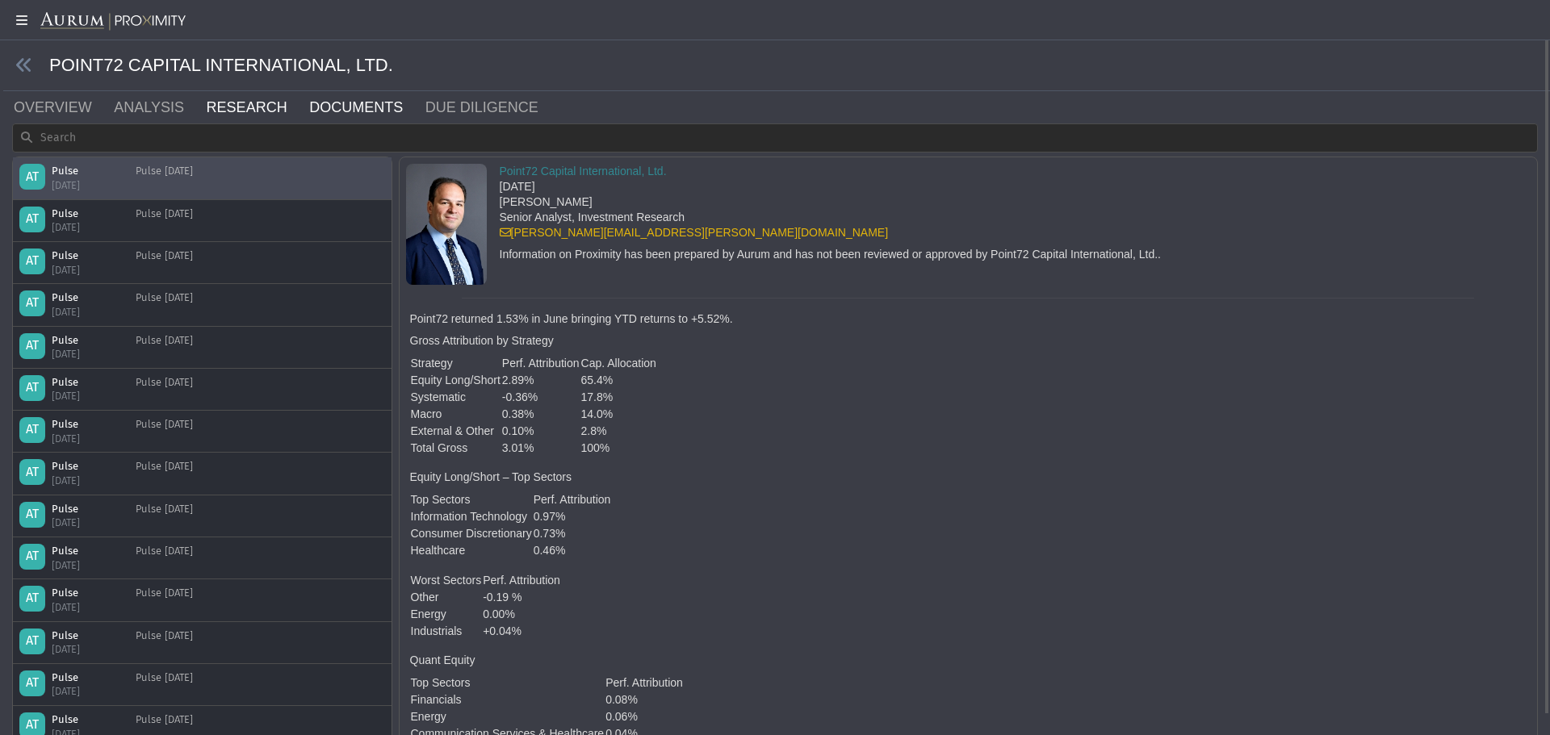
click at [320, 111] on link "DOCUMENTS" at bounding box center [366, 107] width 116 height 32
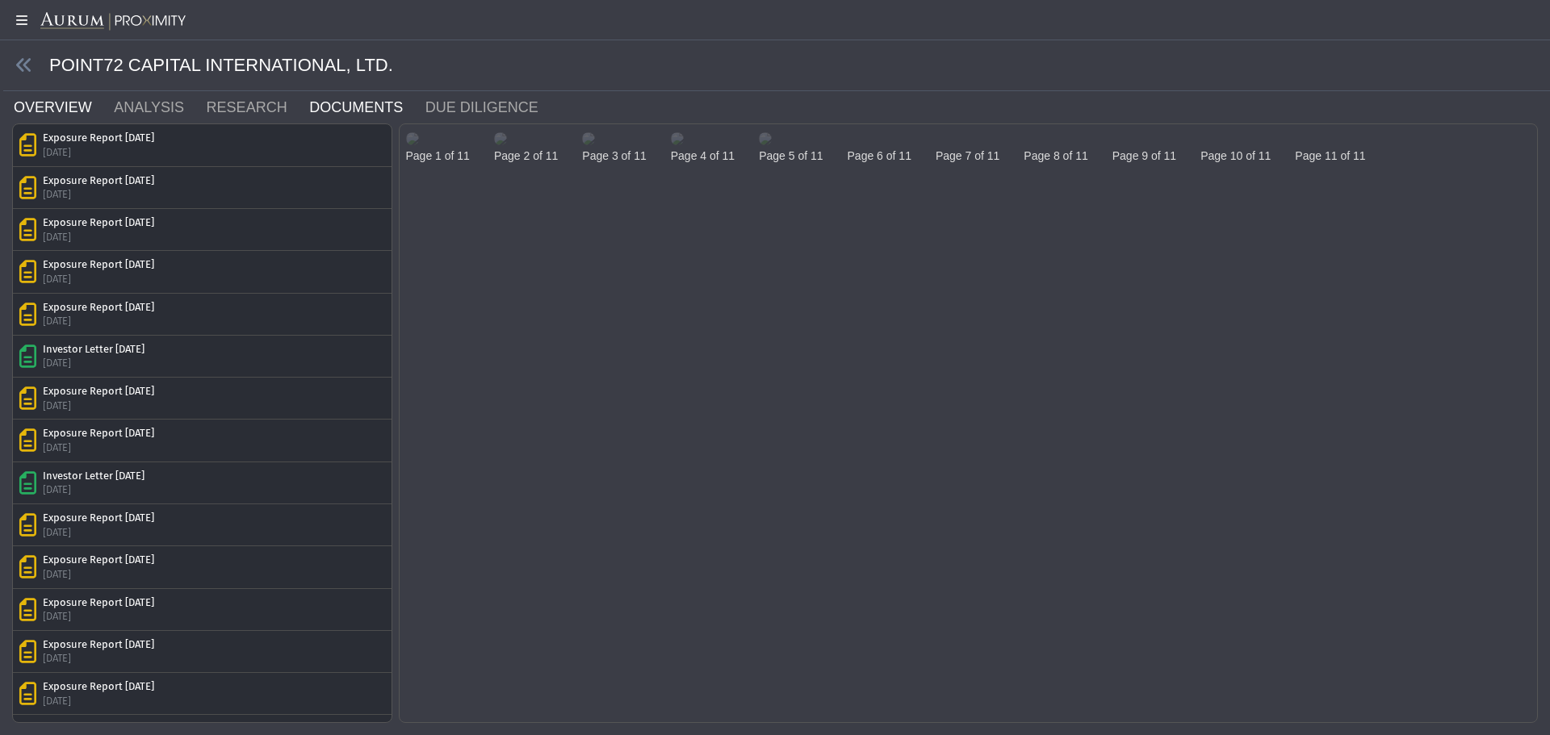
click at [69, 105] on link "OVERVIEW" at bounding box center [62, 107] width 100 height 32
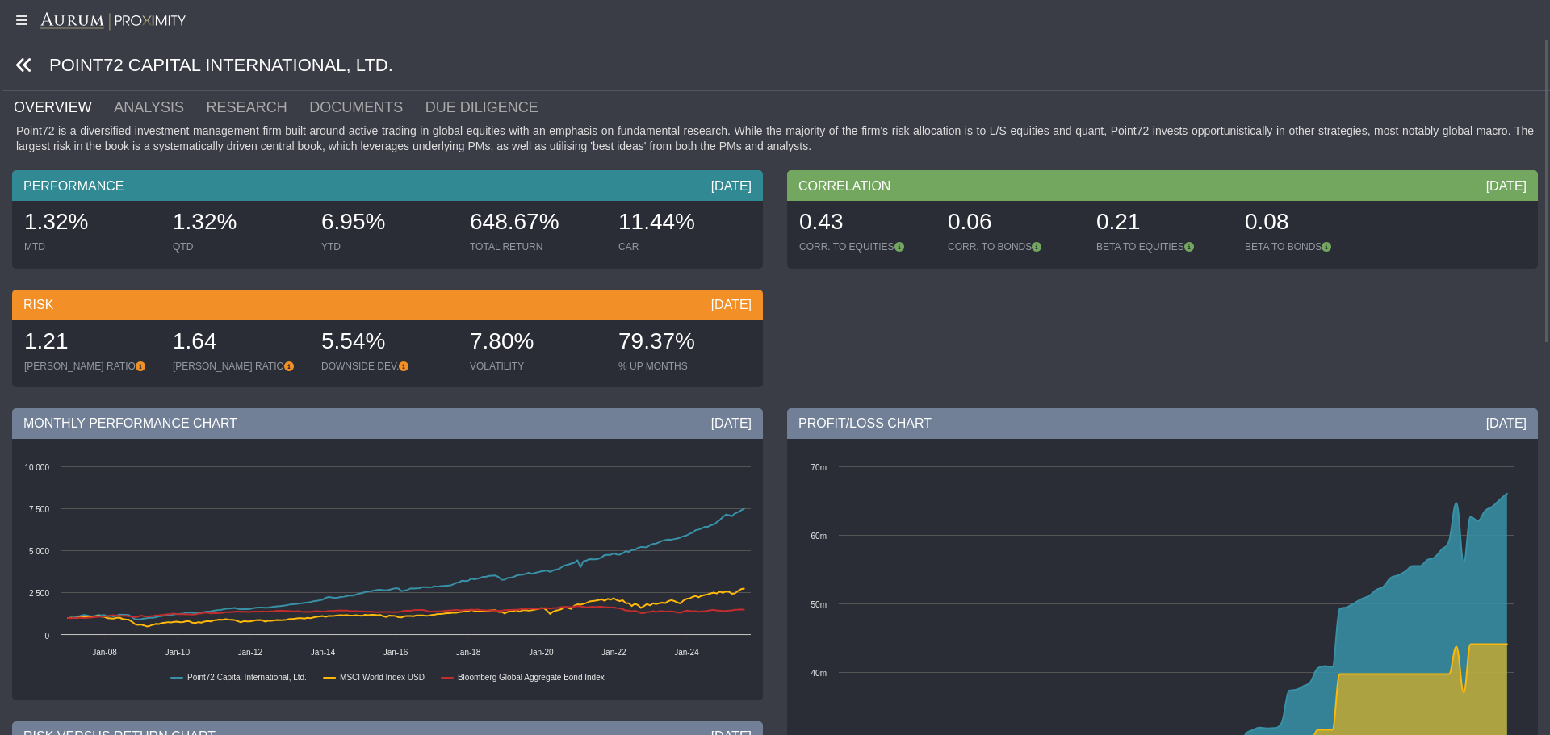
click at [22, 59] on icon at bounding box center [24, 66] width 18 height 18
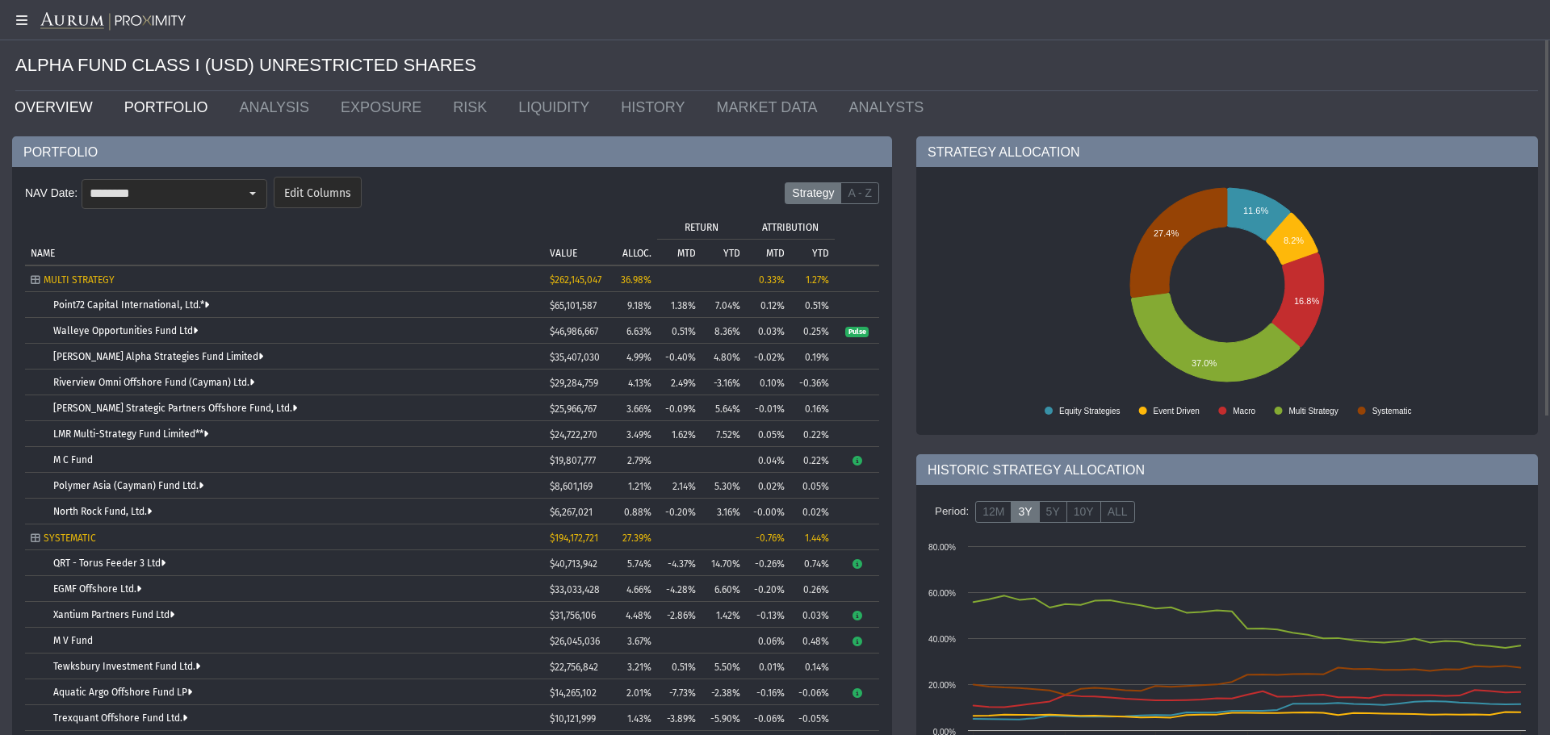
click at [31, 107] on link "OVERVIEW" at bounding box center [57, 107] width 110 height 32
